Goal: Complete application form

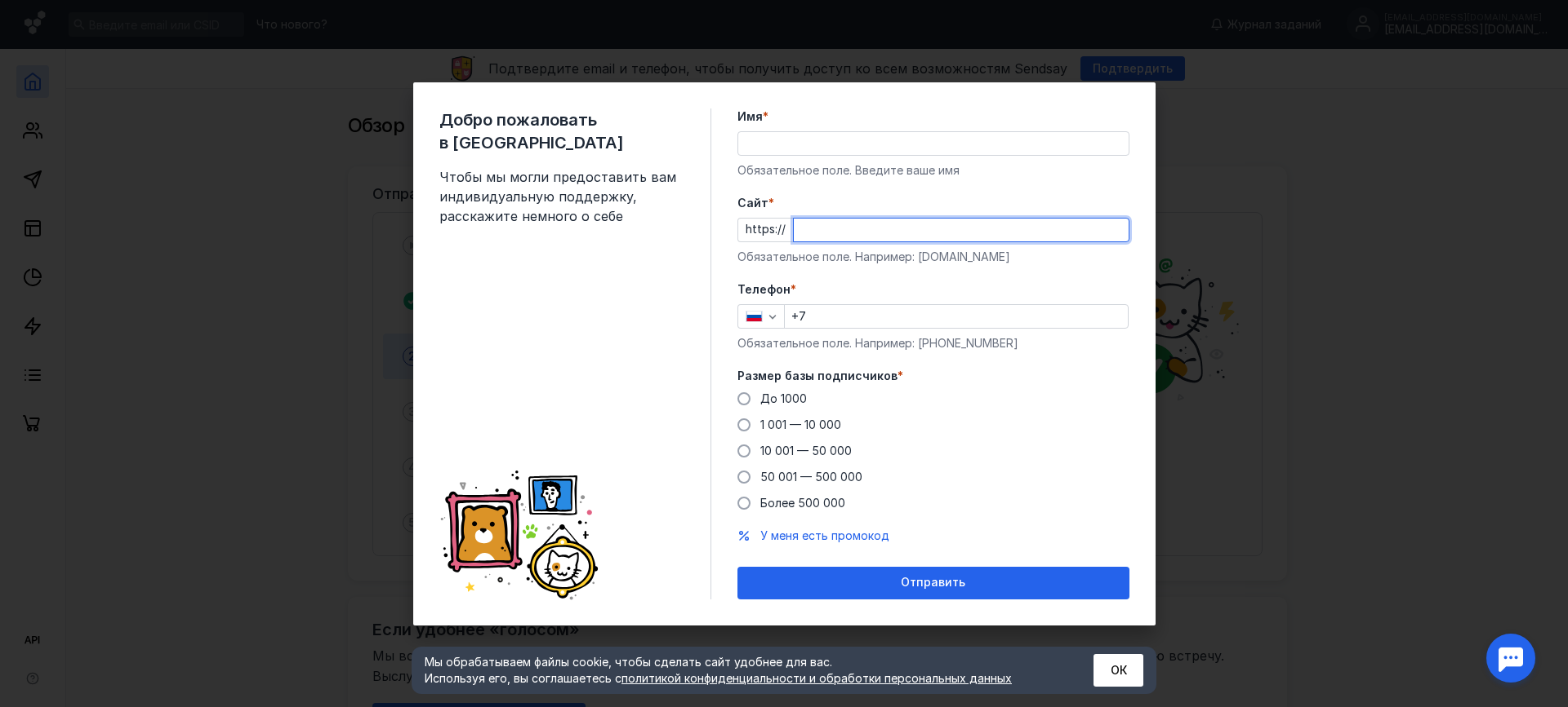
click at [918, 223] on input "Cайт *" at bounding box center [961, 230] width 335 height 23
paste input "[DOMAIN_NAME][URL]"
type input "[DOMAIN_NAME][URL]"
click at [1052, 278] on form "Имя * Обязательное поле. Введите ваше имя [PERSON_NAME] * https:// [DOMAIN_NAME…" at bounding box center [933, 354] width 392 height 491
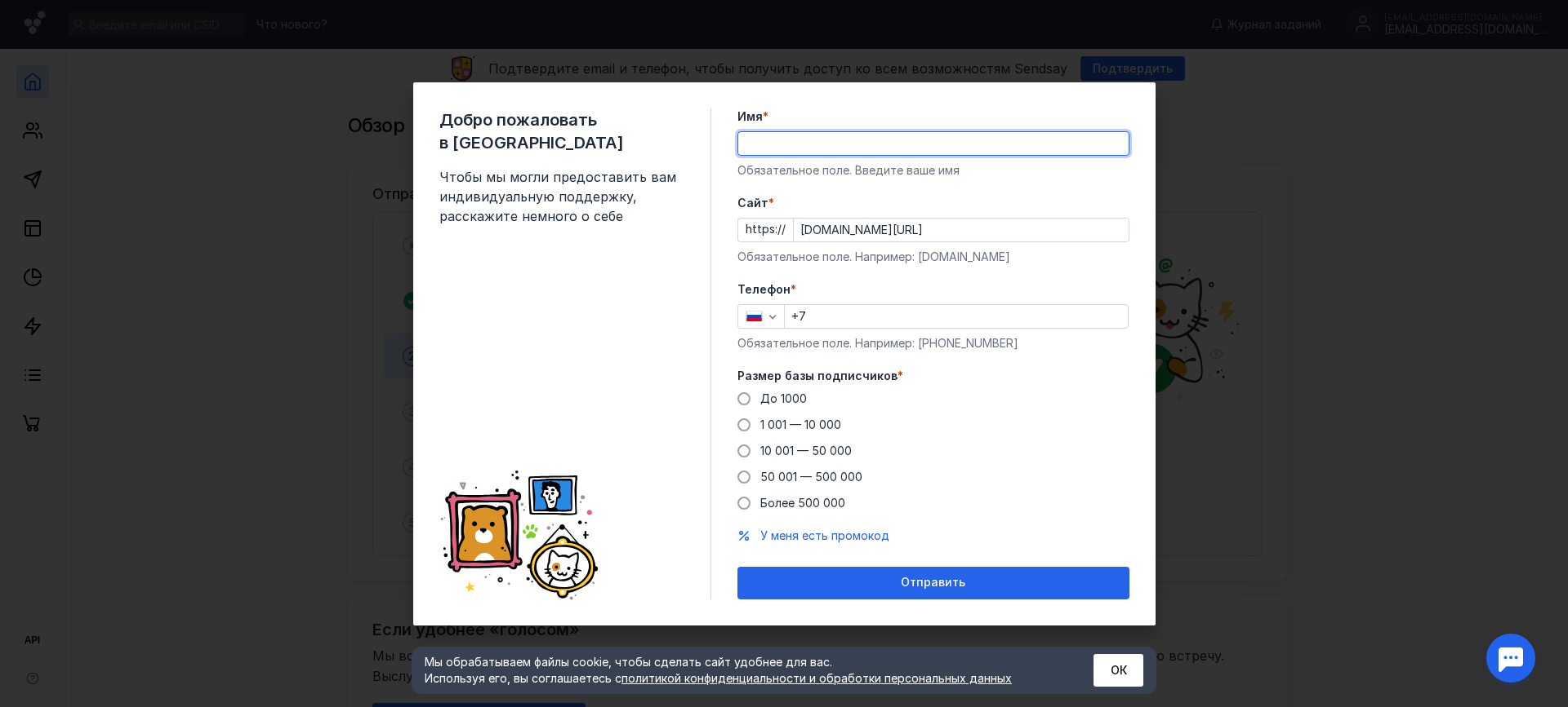
click at [767, 137] on input "Имя *" at bounding box center [933, 144] width 391 height 23
type input "[PERSON_NAME]"
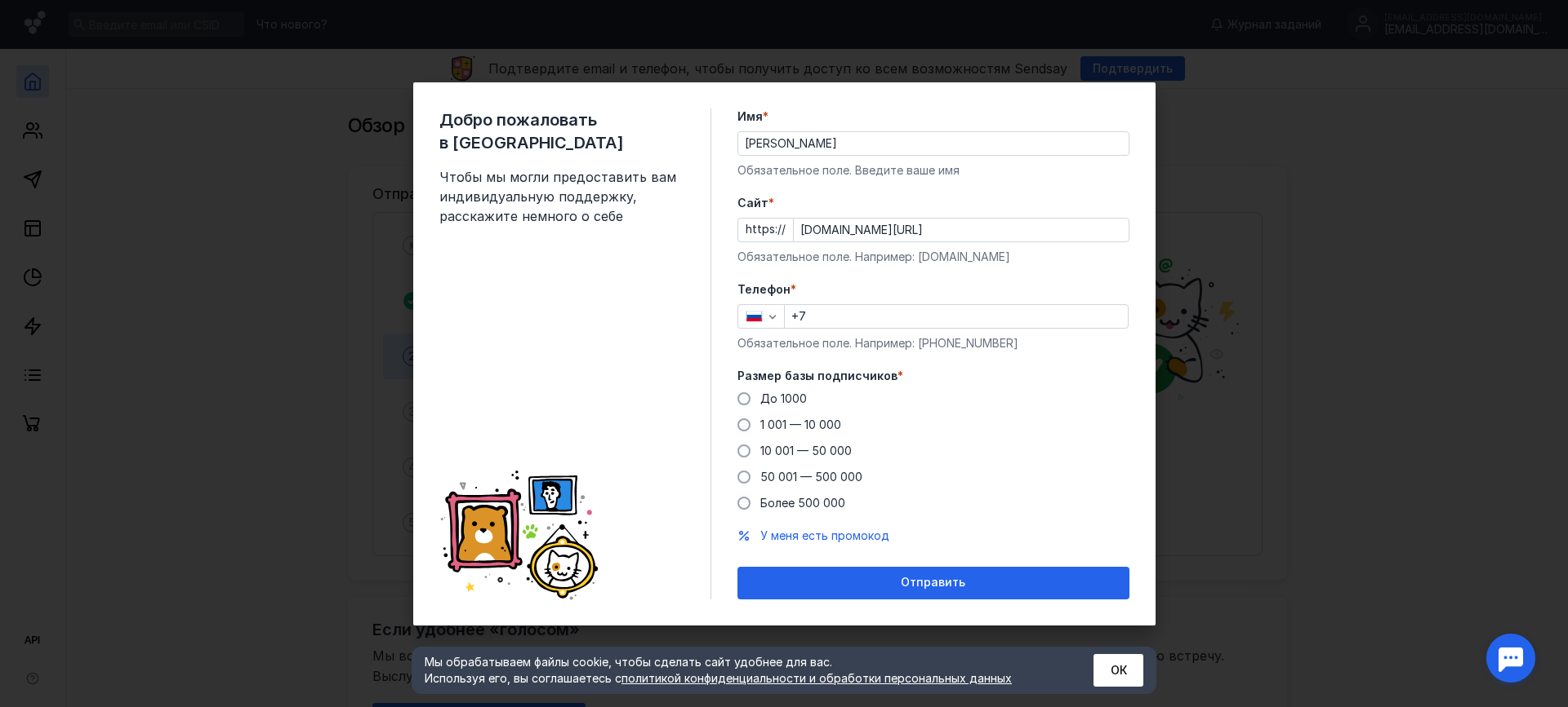
click at [1004, 433] on div "До [DATE] 1 001 — 10 000 10 001 — 50 000 50 001 — 500 000 Более 500 000" at bounding box center [933, 451] width 392 height 121
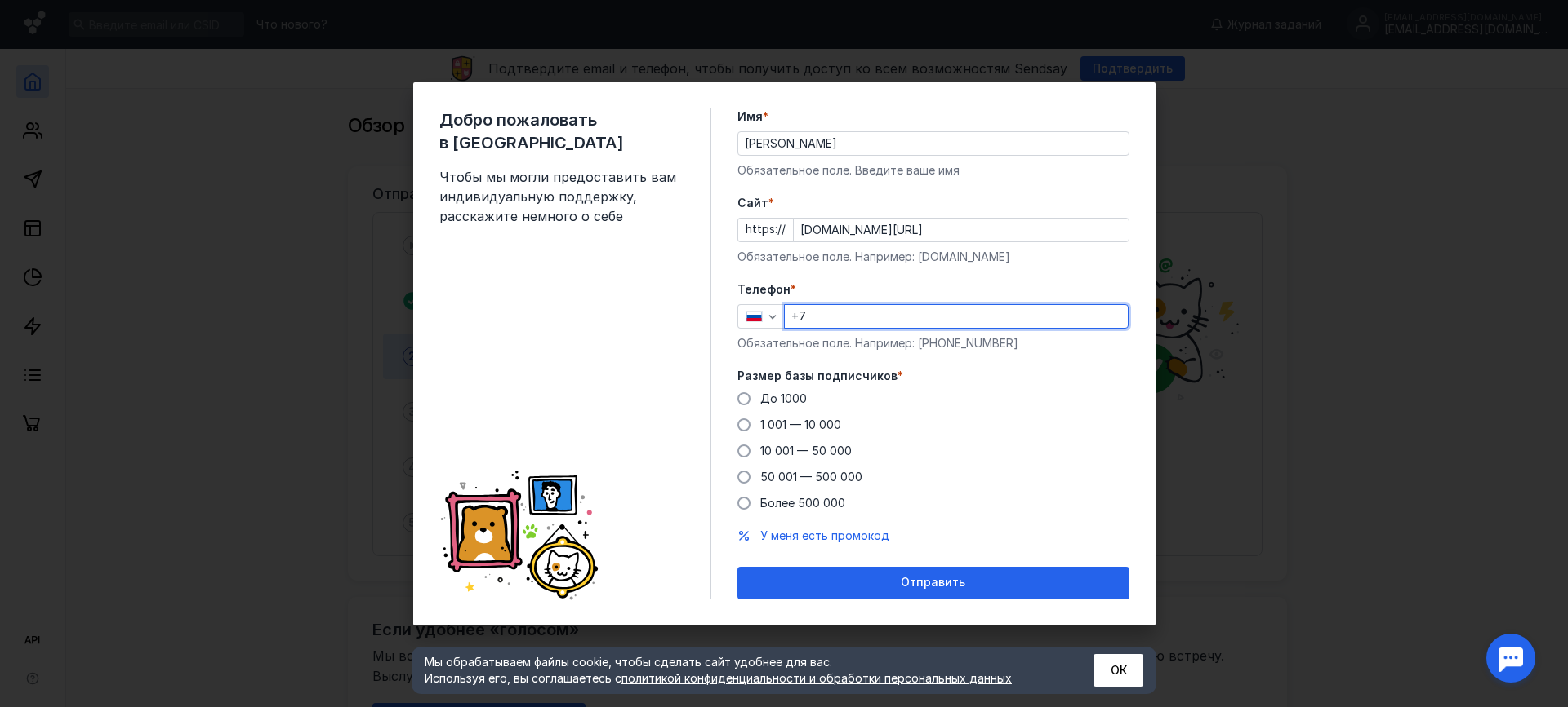
click at [866, 317] on input "+7" at bounding box center [956, 317] width 343 height 23
type input "[PHONE_NUMBER]"
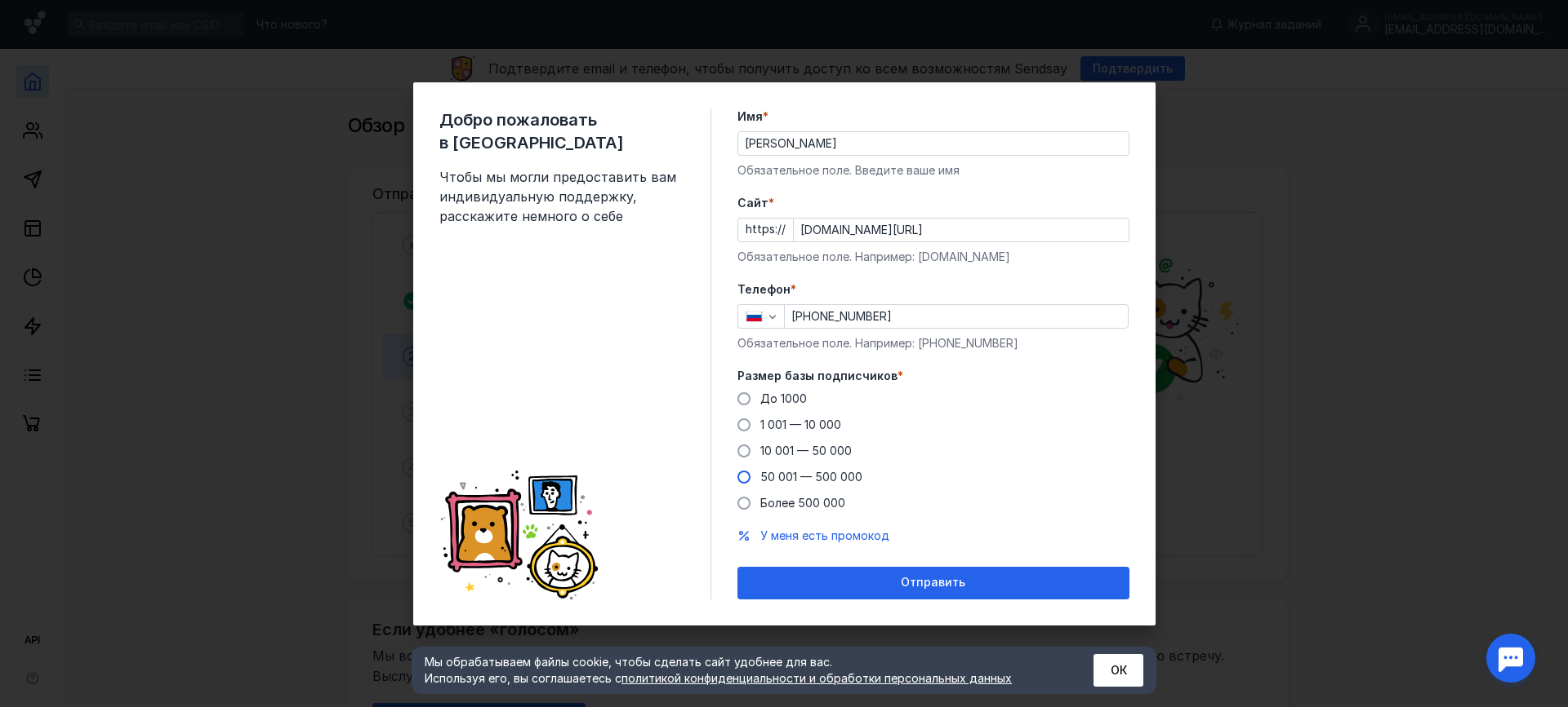
click at [775, 447] on span "10 001 — 50 000" at bounding box center [805, 451] width 92 height 14
click at [0, 0] on input "10 001 — 50 000" at bounding box center [0, 0] width 0 height 0
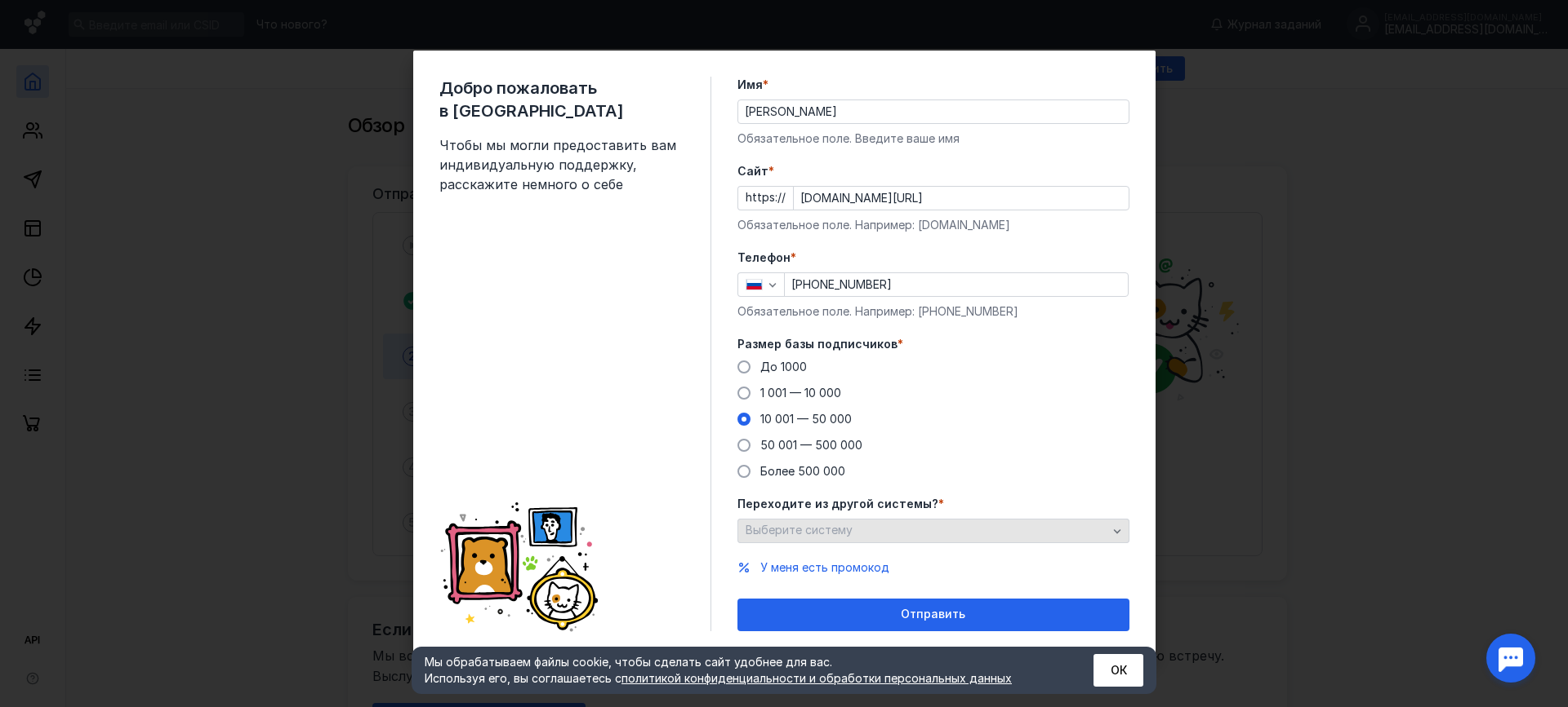
click at [1107, 529] on div "Выберите систему" at bounding box center [926, 531] width 370 height 14
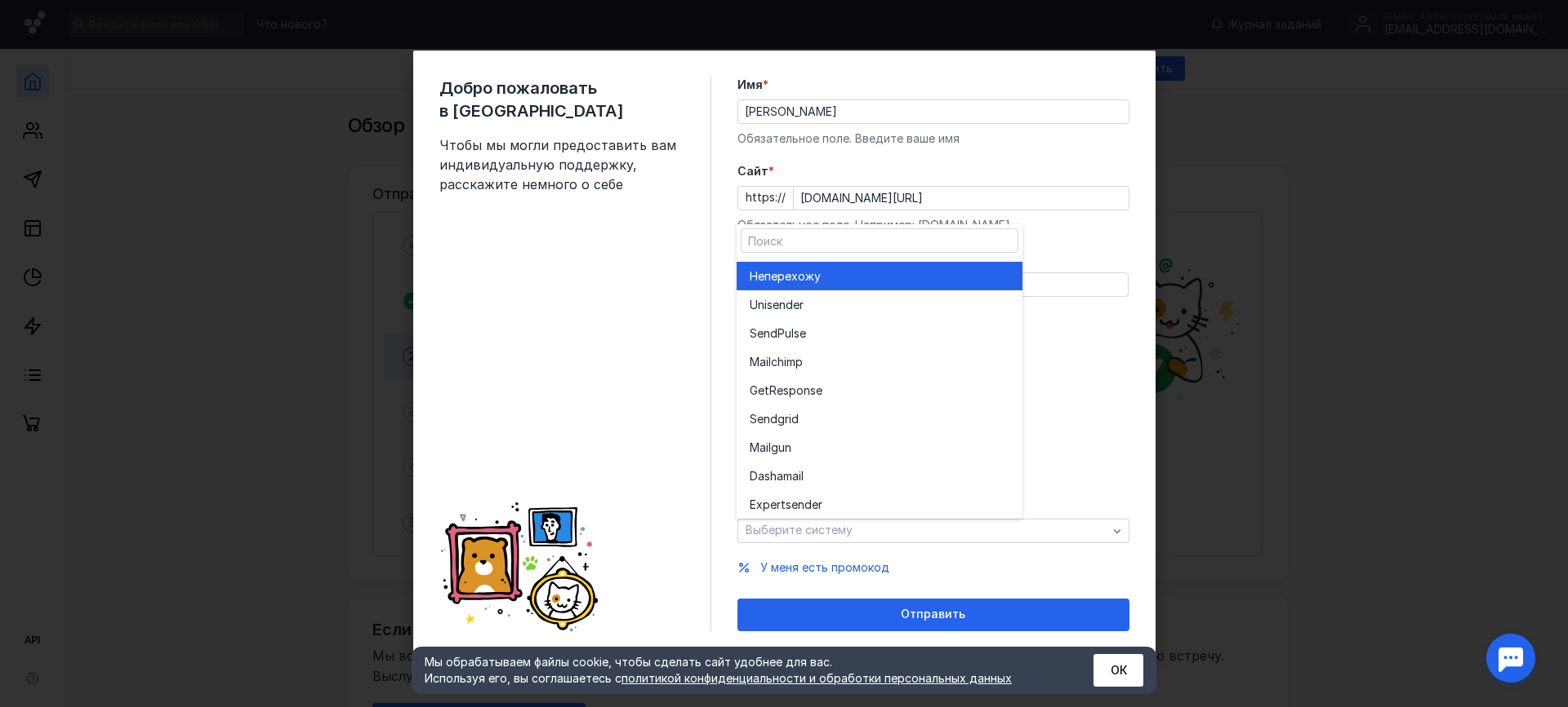
click at [909, 290] on div "Не перехожу" at bounding box center [879, 277] width 260 height 28
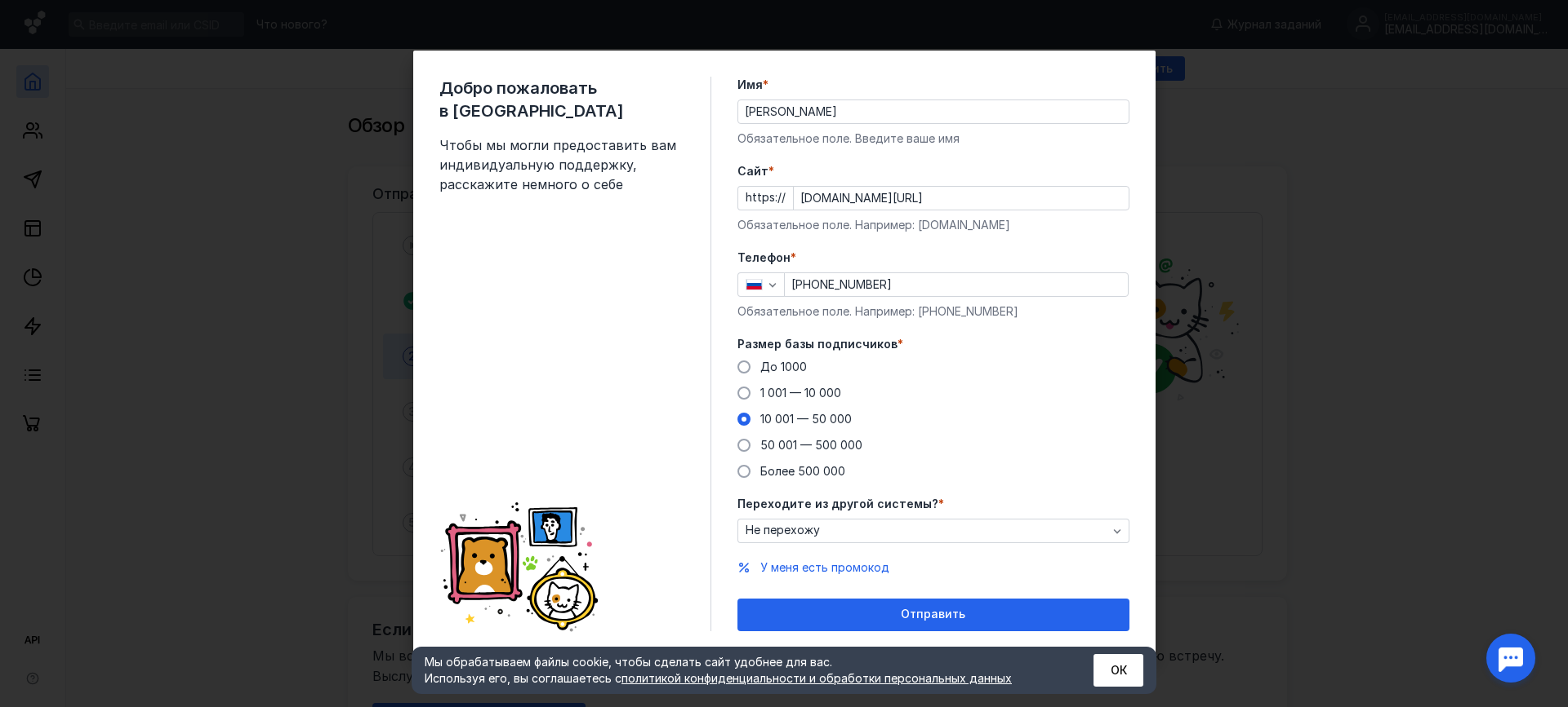
click at [1014, 447] on div "До [DATE] 1 001 — 10 000 10 001 — 50 000 50 001 — 500 000 Более 500 000" at bounding box center [933, 420] width 392 height 121
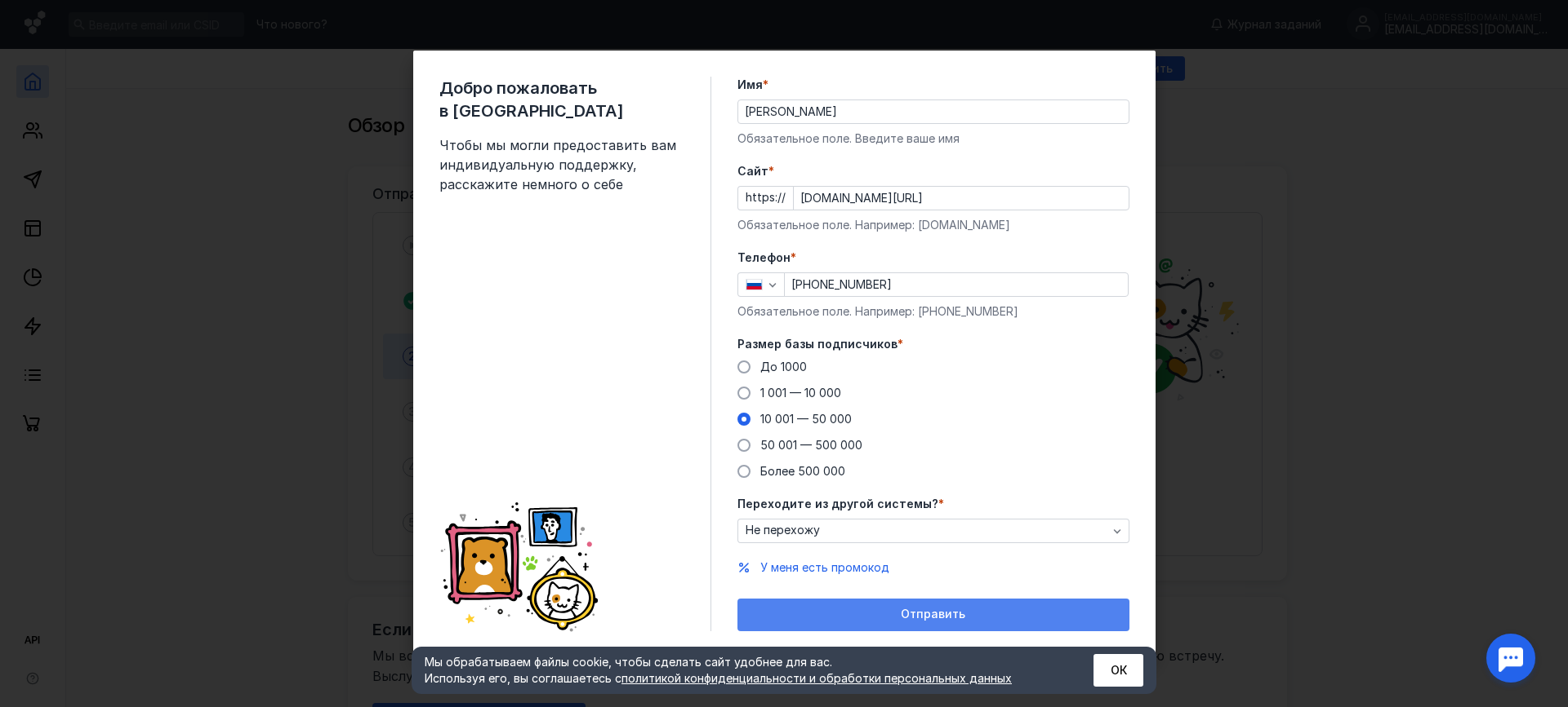
click at [876, 607] on div "Отправить" at bounding box center [933, 615] width 392 height 33
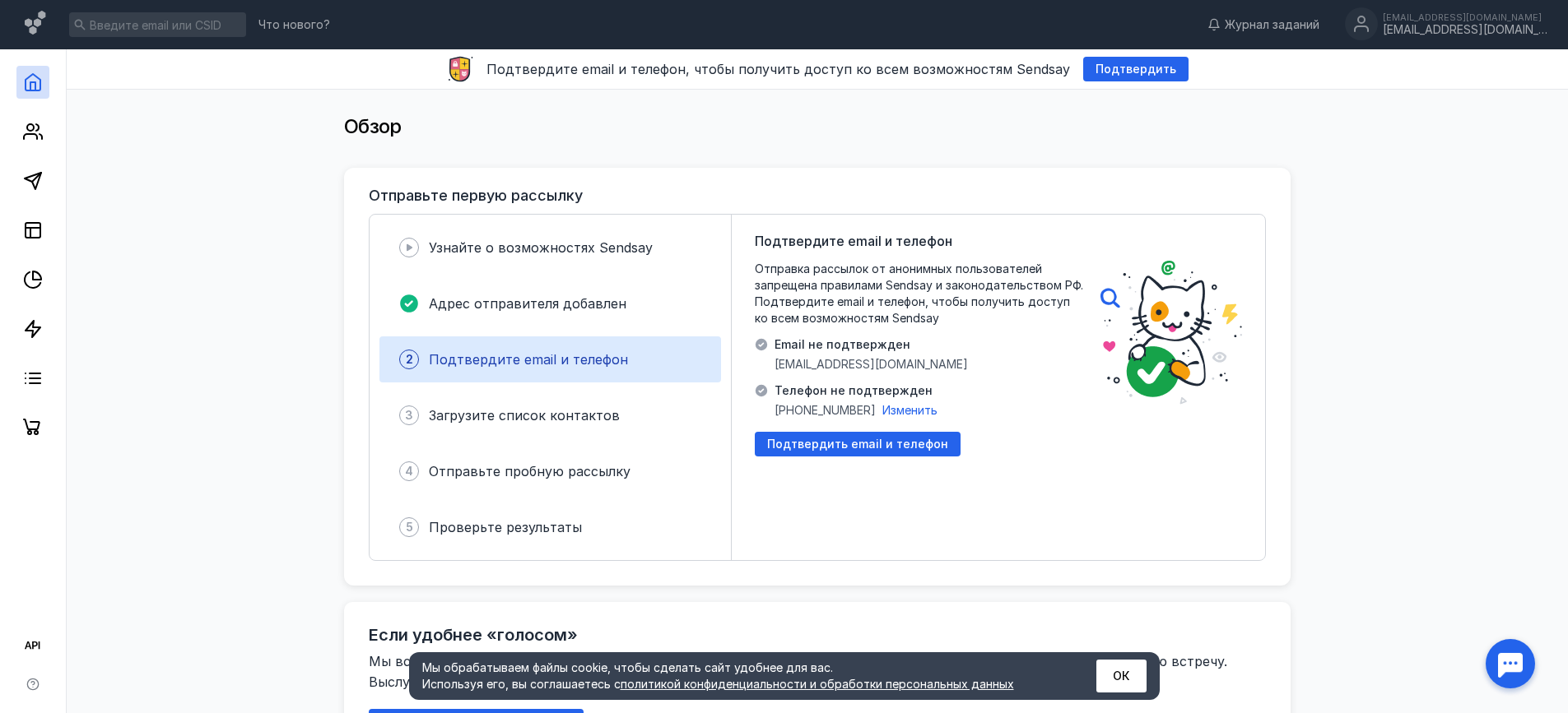
click at [830, 201] on div "Отправьте первую рассылку" at bounding box center [817, 196] width 897 height 16
click at [797, 446] on span "Подтвердить email и телефон" at bounding box center [858, 445] width 181 height 14
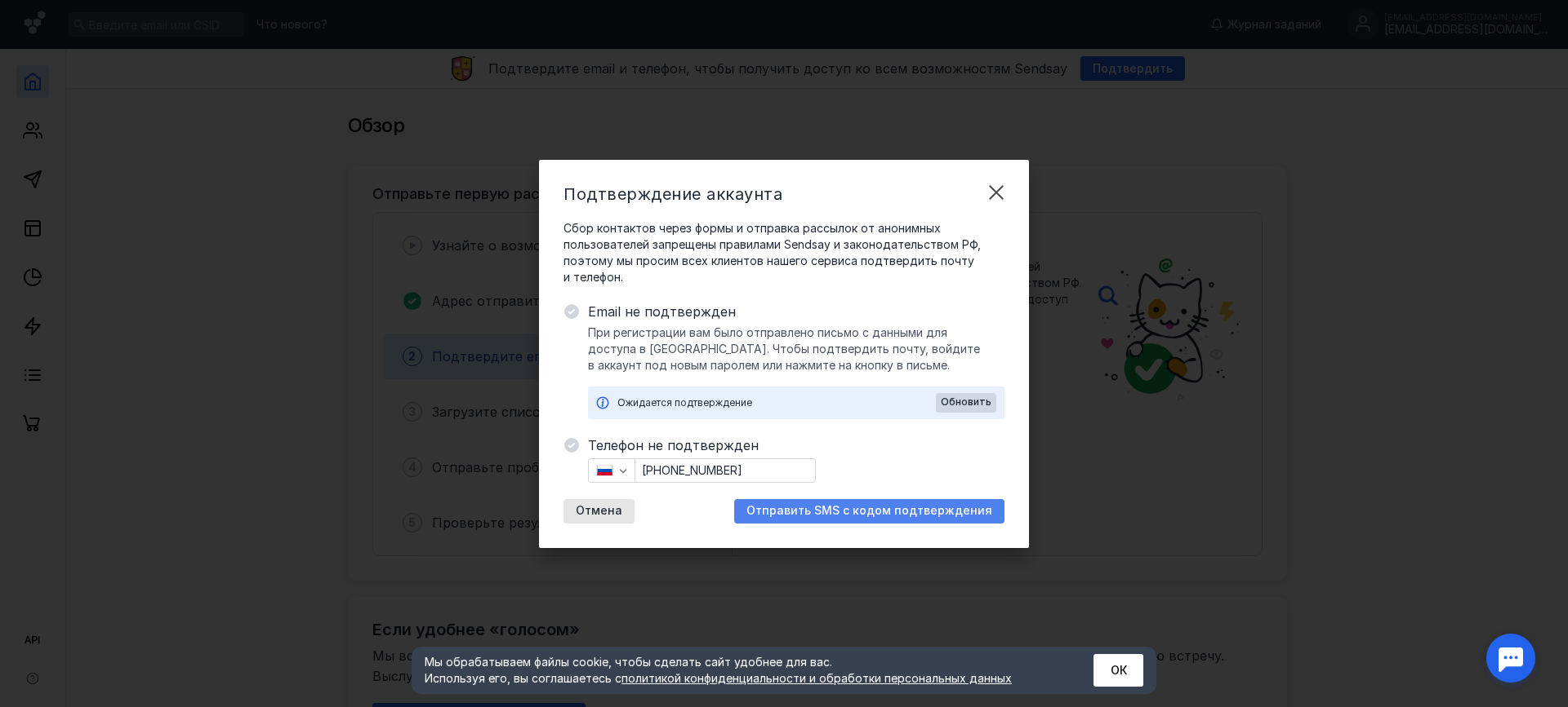
click at [796, 510] on span "Отправить SMS с кодом подтверждения" at bounding box center [869, 511] width 246 height 14
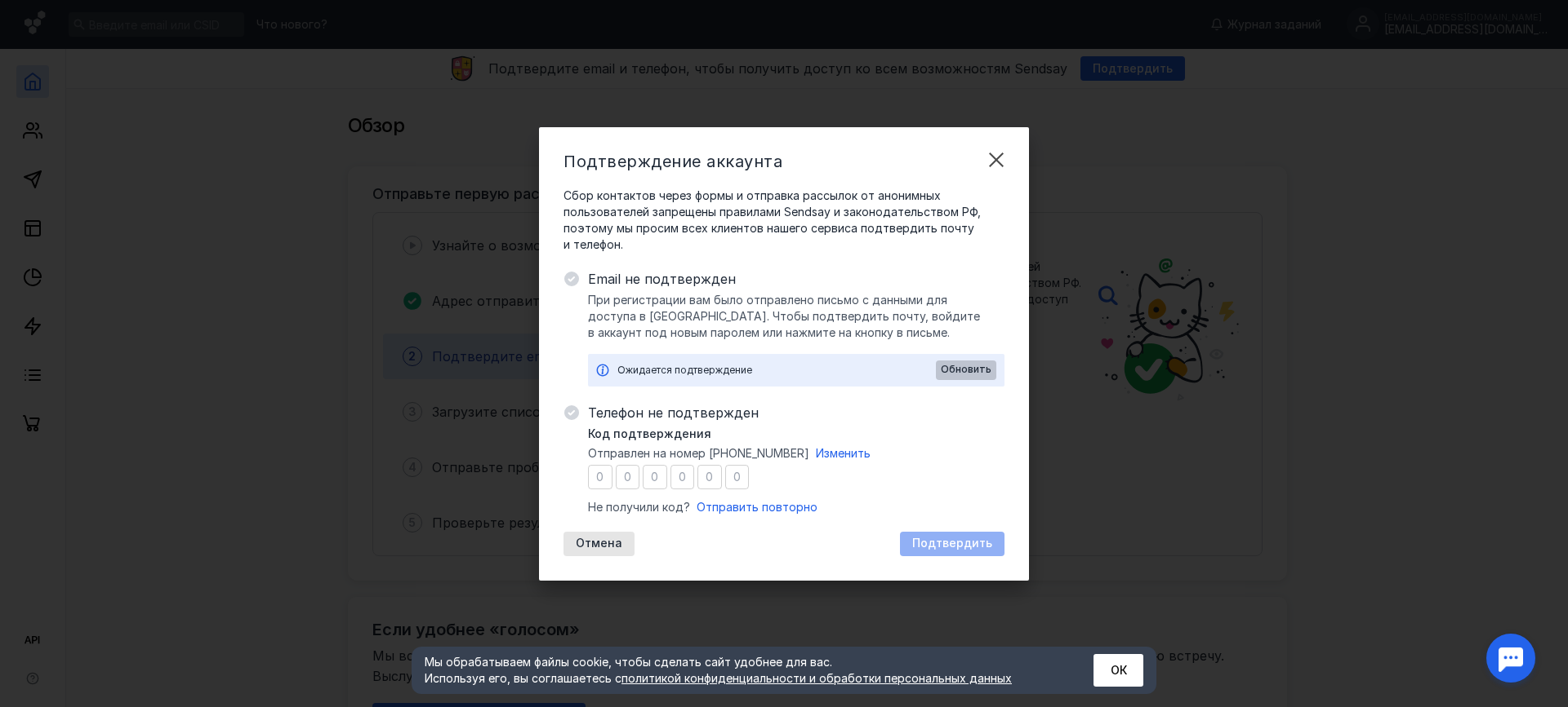
click at [967, 370] on span "Обновить" at bounding box center [966, 369] width 51 height 12
click at [935, 464] on div "Код подтверждения Отправлен на номер [PHONE_NUMBER] Изменить Не получили код? О…" at bounding box center [796, 470] width 416 height 90
click at [925, 439] on div "Код подтверждения Отправлен на номер [PHONE_NUMBER] Изменить Не получили код? О…" at bounding box center [796, 470] width 416 height 90
click at [964, 370] on span "Обновить" at bounding box center [966, 369] width 51 height 12
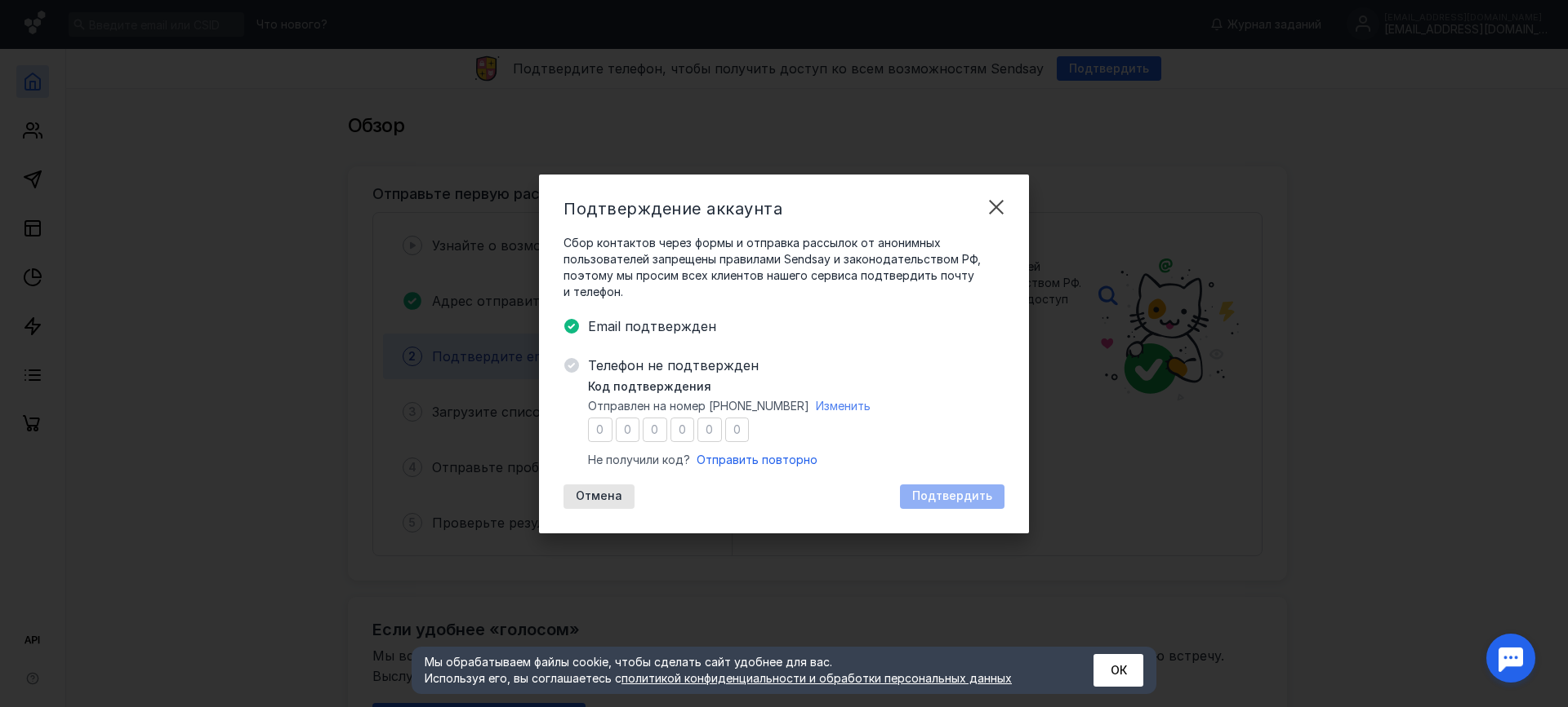
click at [835, 406] on span "Изменить" at bounding box center [843, 406] width 54 height 14
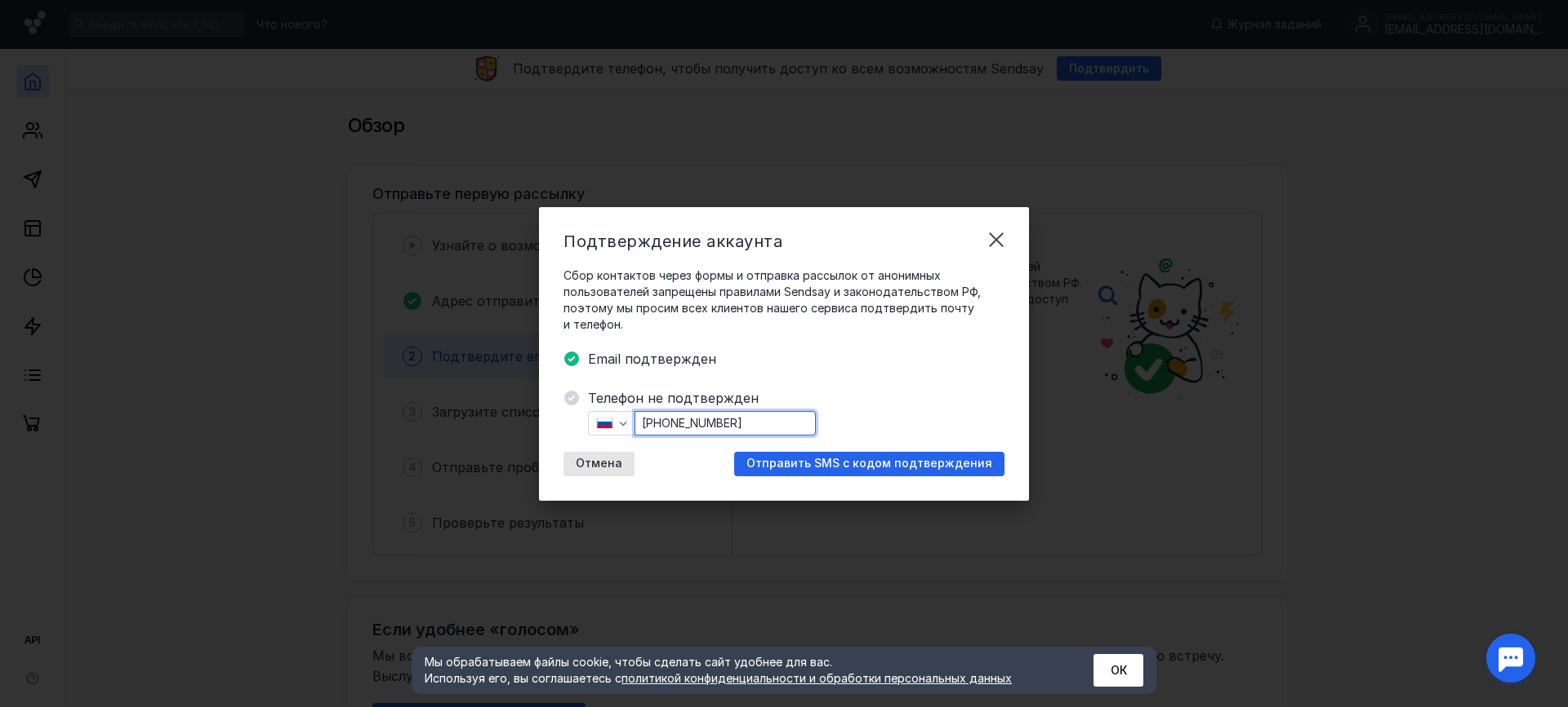
drag, startPoint x: 762, startPoint y: 430, endPoint x: 661, endPoint y: 429, distance: 101.0
click at [661, 429] on input "[PHONE_NUMBER]" at bounding box center [725, 423] width 180 height 23
type input "[PHONE_NUMBER]"
click at [834, 468] on span "Отправить SMS с кодом подтверждения" at bounding box center [869, 464] width 246 height 14
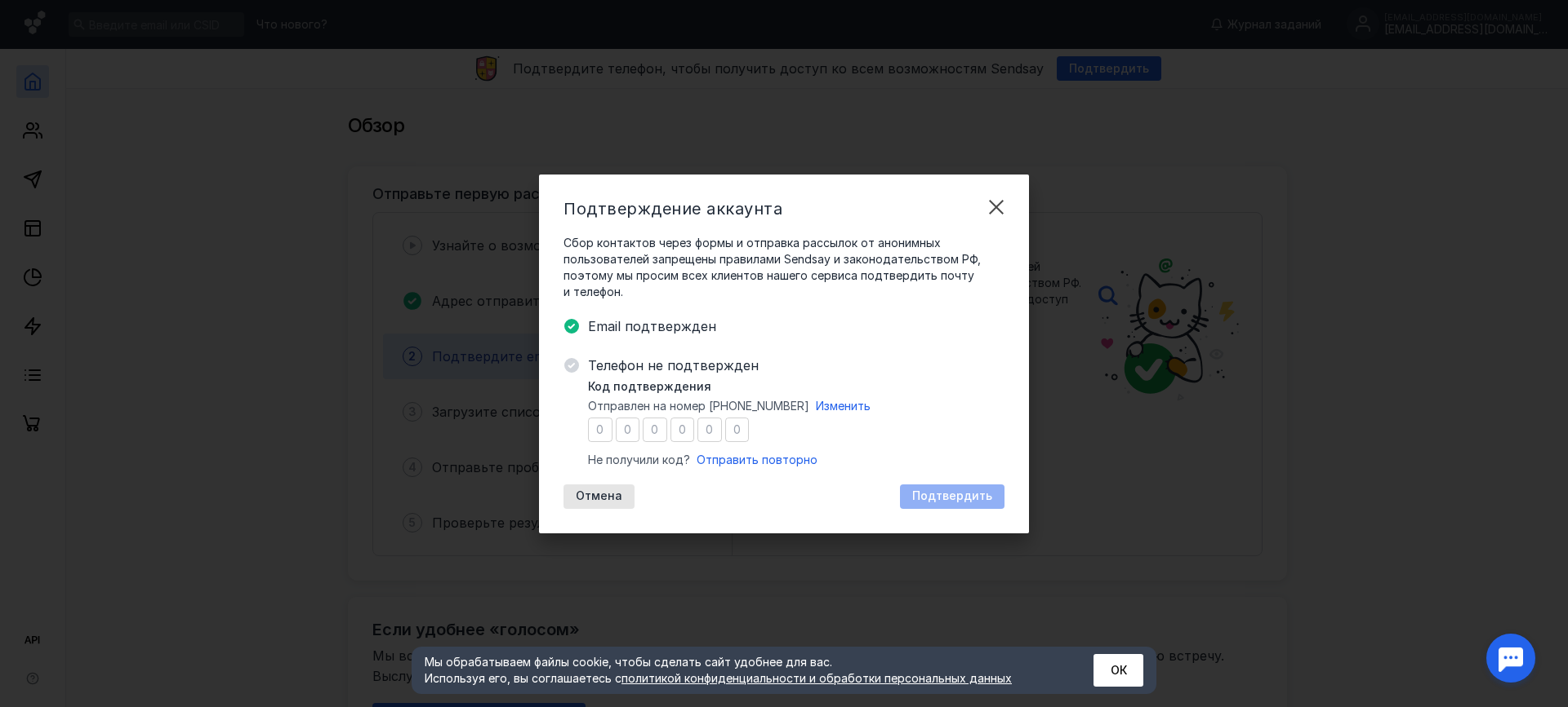
click at [855, 443] on div "Код подтверждения Отправлен на номер [PHONE_NUMBER] Изменить Не получили код? О…" at bounding box center [796, 423] width 416 height 90
click at [790, 429] on div "Код подтверждения Отправлен на номер [PHONE_NUMBER] Изменить Не получили код? О…" at bounding box center [796, 423] width 416 height 90
click at [727, 458] on span "Отправить повторно" at bounding box center [757, 460] width 121 height 14
click at [806, 341] on div "Сбор контактов через формы и отправка рассылок от анонимных пользователей запре…" at bounding box center [783, 372] width 440 height 274
click at [882, 331] on span "Email подтвержден" at bounding box center [796, 326] width 416 height 20
